Goal: Information Seeking & Learning: Learn about a topic

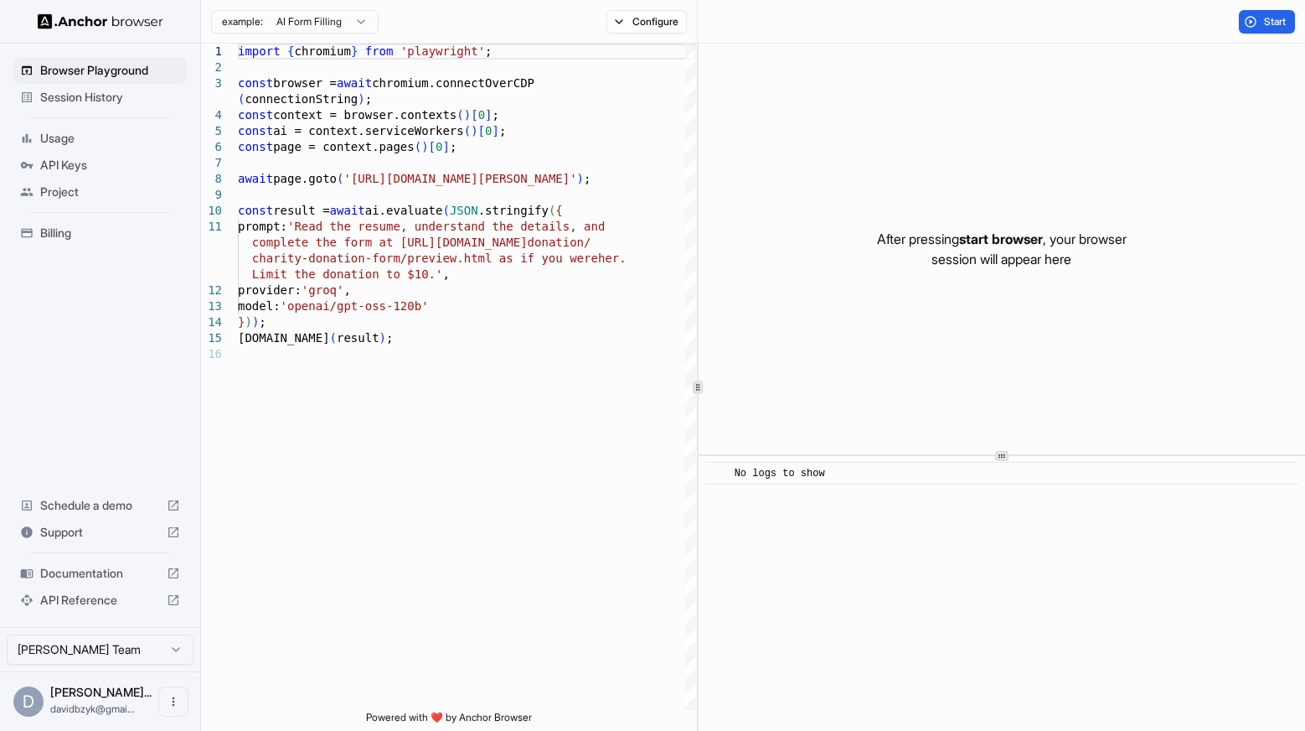
click at [52, 537] on span "Support" at bounding box center [100, 532] width 120 height 17
click at [68, 606] on span "API Reference" at bounding box center [100, 600] width 120 height 17
click at [132, 644] on html "Browser Playground Session History Usage API Keys Project Billing Schedule a de…" at bounding box center [652, 365] width 1305 height 731
click at [109, 385] on html "Browser Playground Session History Usage API Keys Project Billing Schedule a de…" at bounding box center [652, 365] width 1305 height 731
click at [72, 571] on span "Documentation" at bounding box center [100, 573] width 120 height 17
